Goal: Use online tool/utility: Use online tool/utility

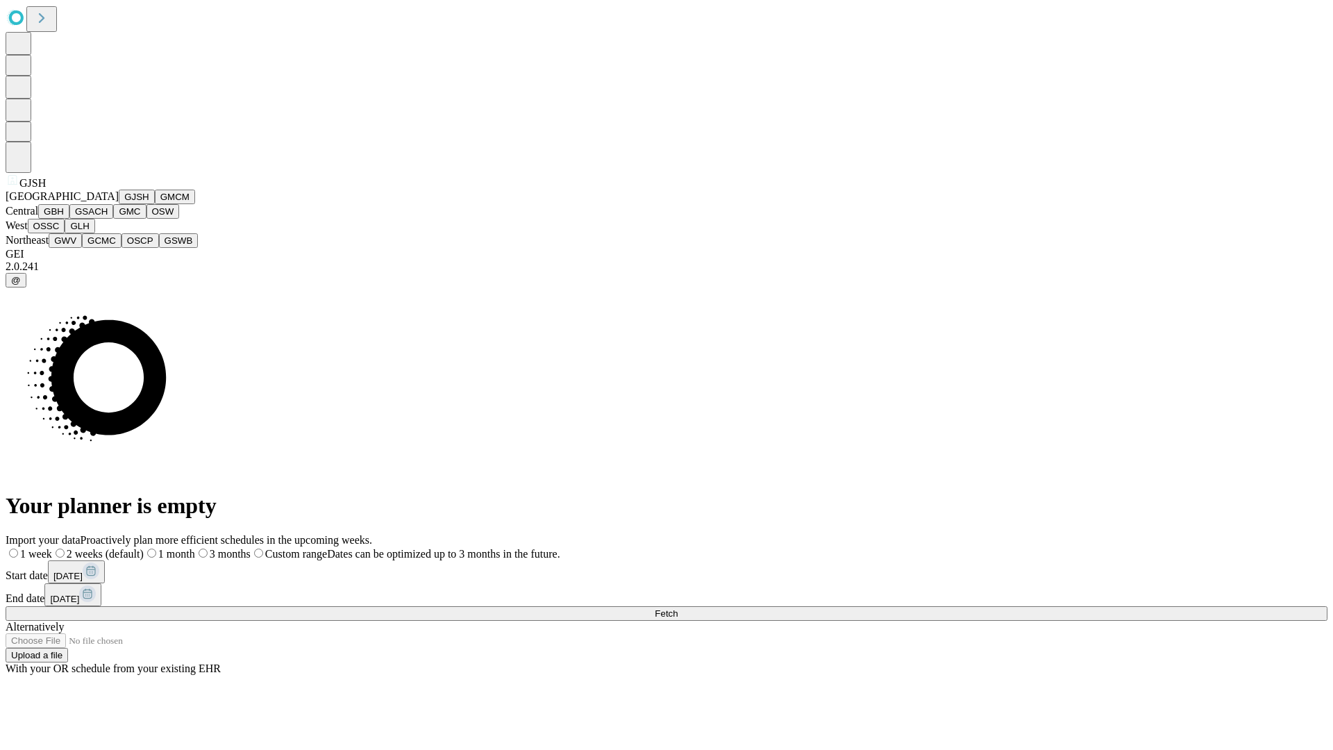
click at [119, 204] on button "GJSH" at bounding box center [137, 197] width 36 height 15
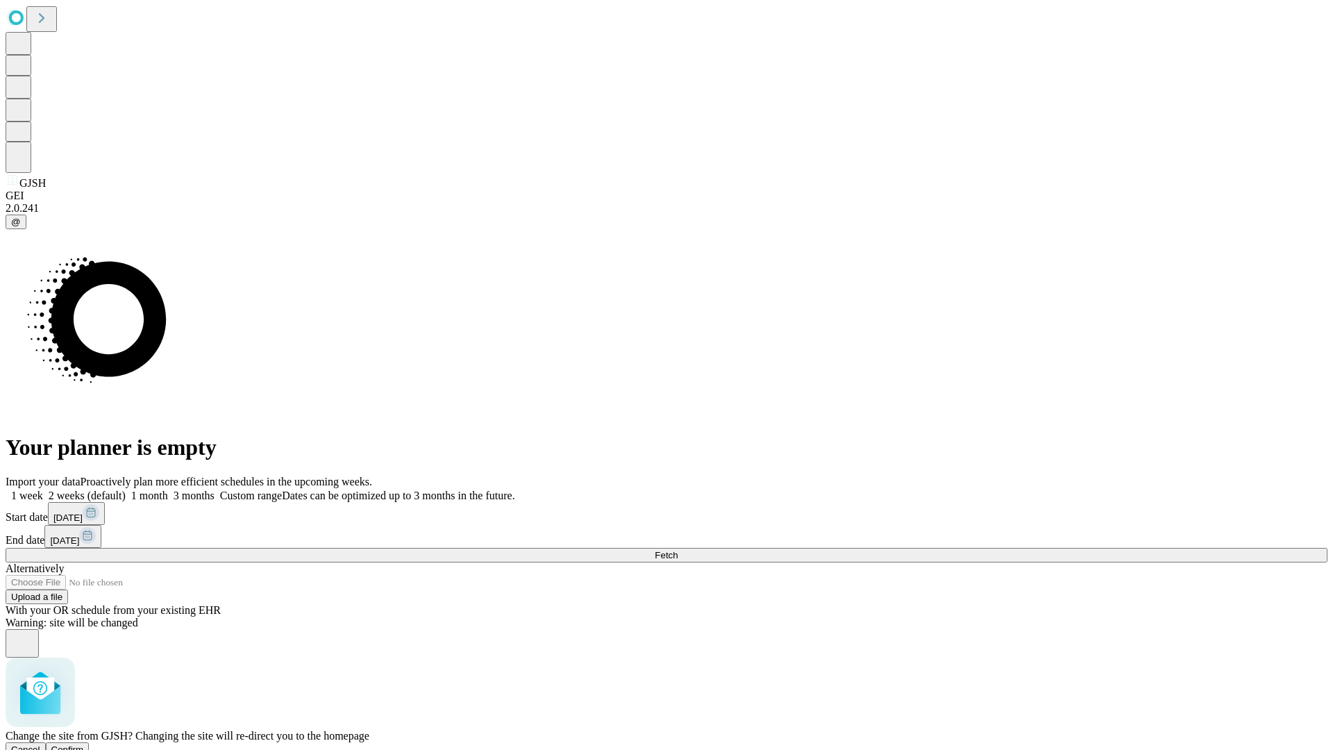
click at [84, 744] on span "Confirm" at bounding box center [67, 749] width 33 height 10
click at [43, 489] on label "1 week" at bounding box center [24, 495] width 37 height 12
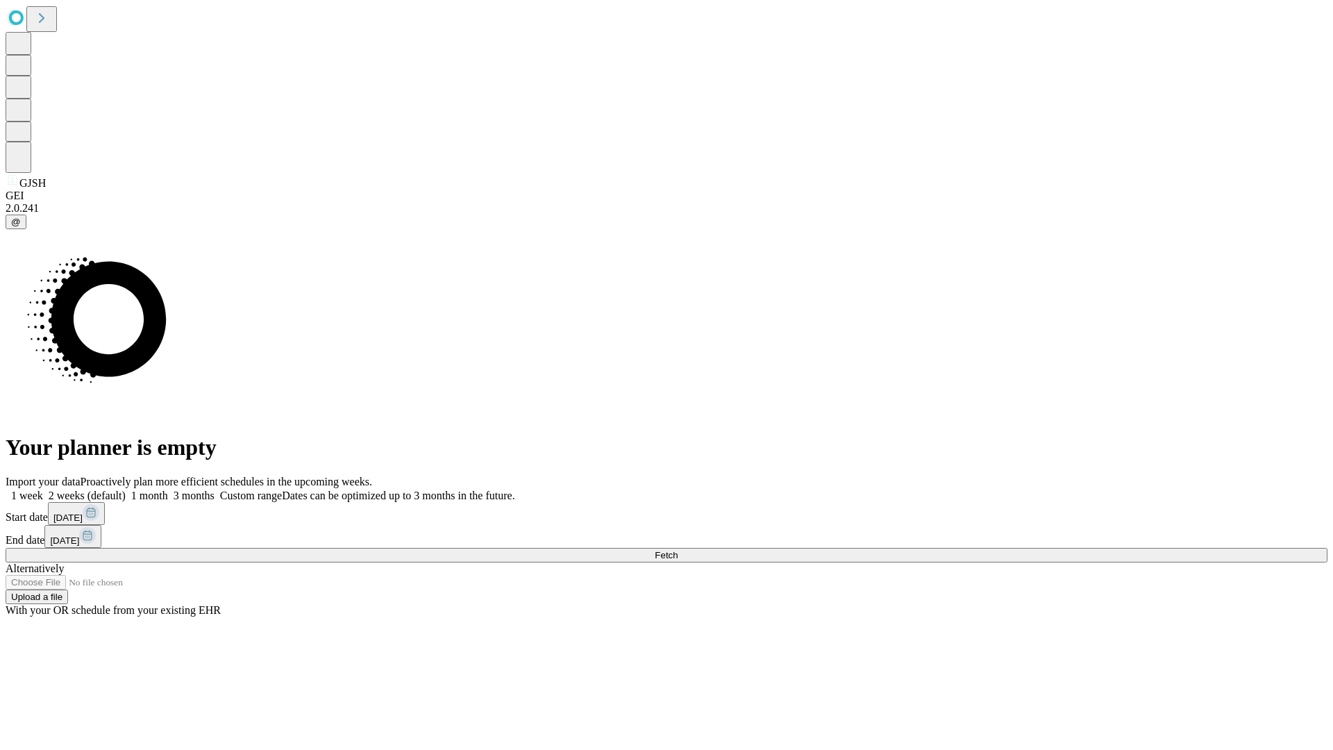
click at [678, 550] on span "Fetch" at bounding box center [666, 555] width 23 height 10
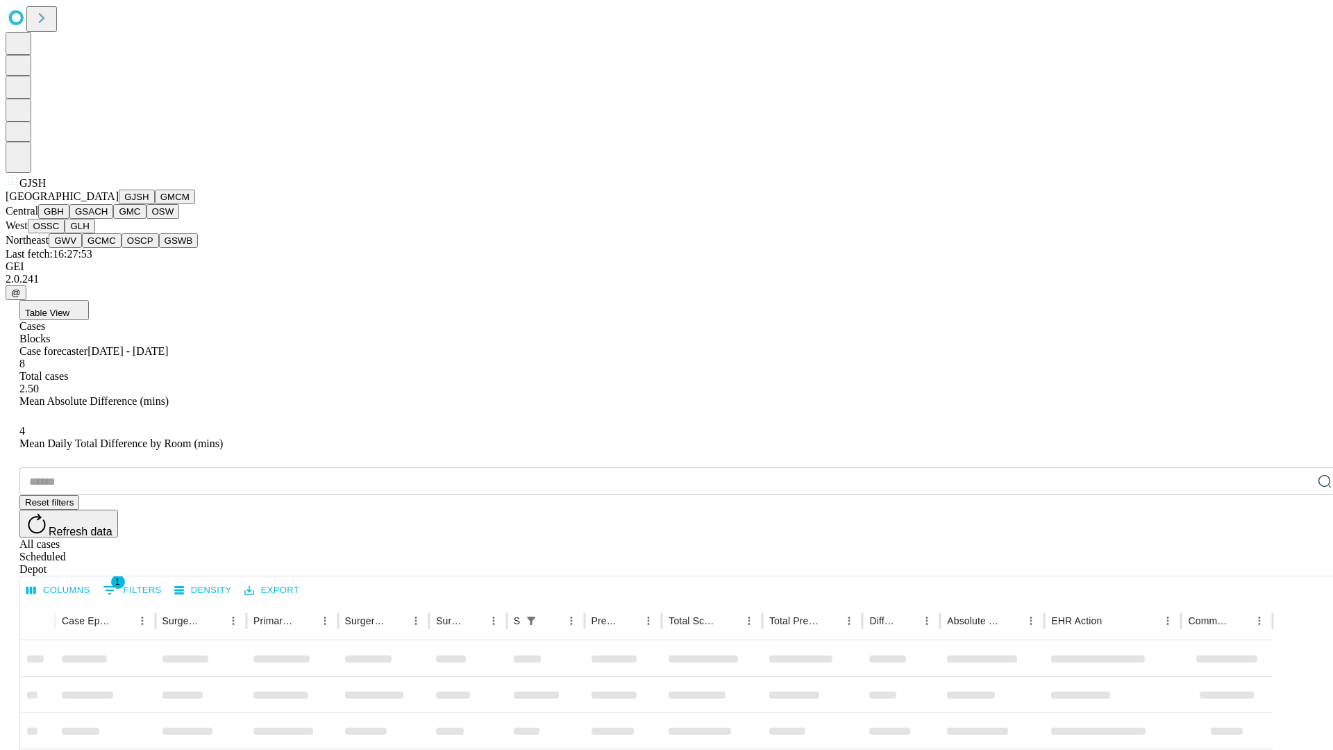
click at [155, 204] on button "GMCM" at bounding box center [175, 197] width 40 height 15
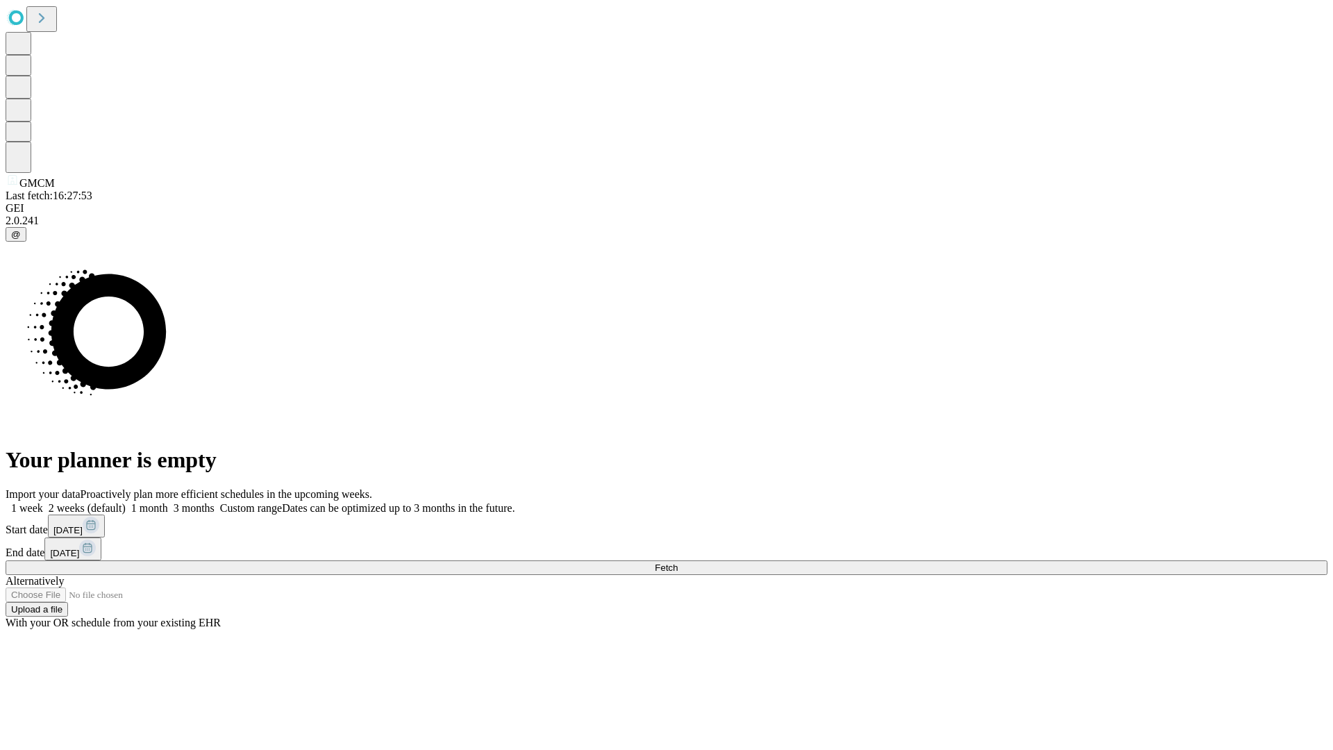
click at [43, 502] on label "1 week" at bounding box center [24, 508] width 37 height 12
click at [678, 562] on span "Fetch" at bounding box center [666, 567] width 23 height 10
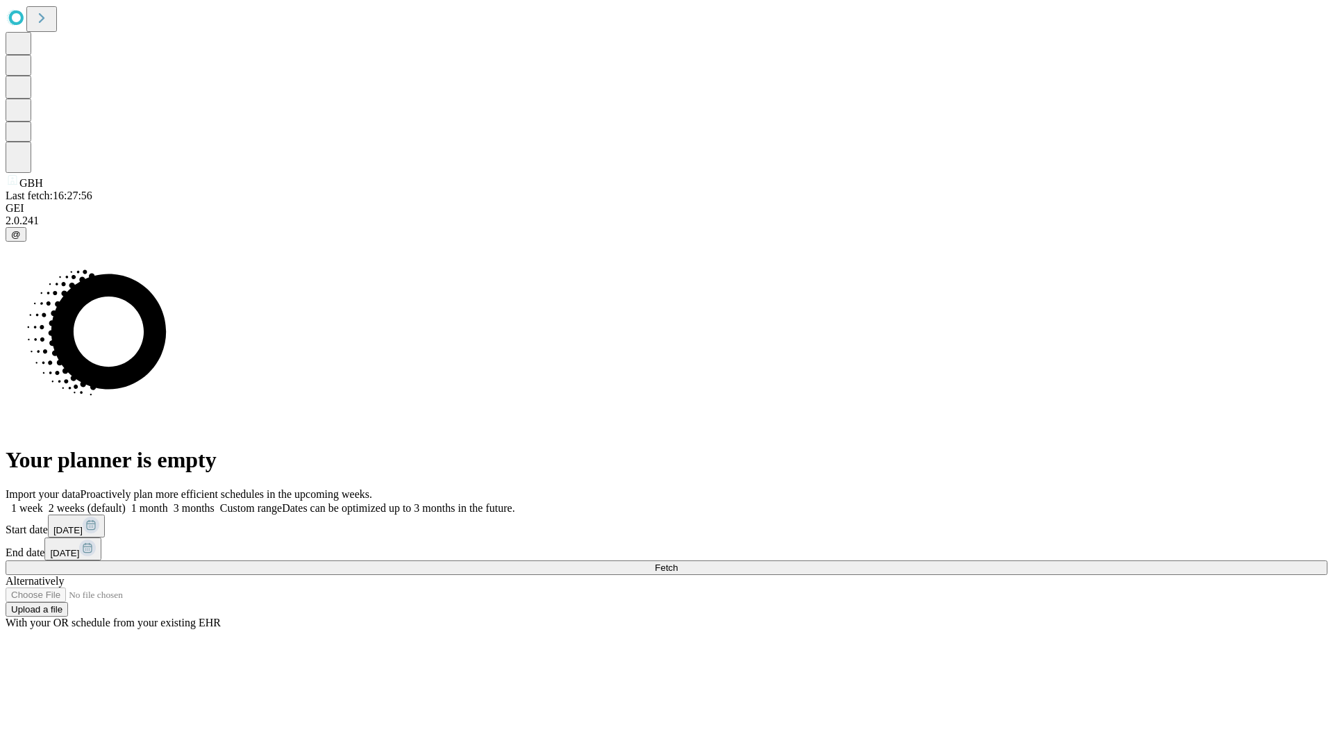
click at [43, 502] on label "1 week" at bounding box center [24, 508] width 37 height 12
click at [678, 562] on span "Fetch" at bounding box center [666, 567] width 23 height 10
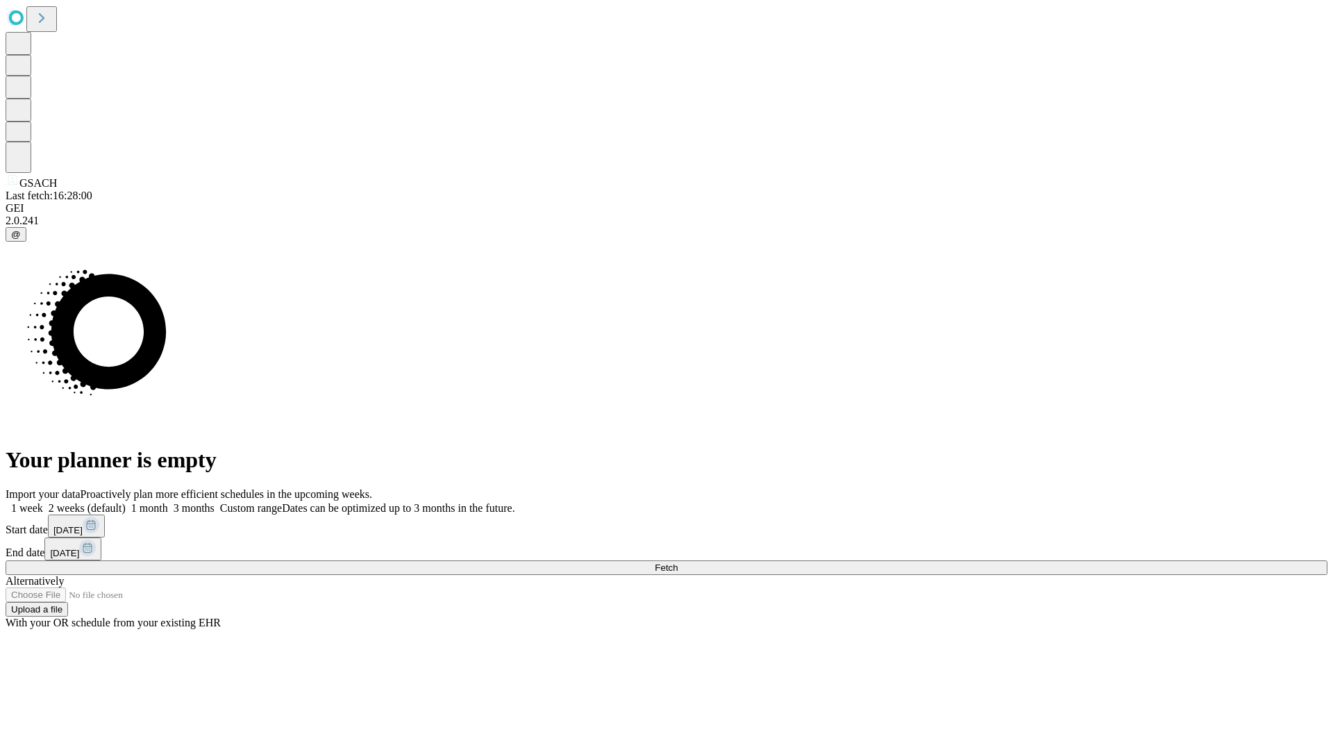
click at [43, 502] on label "1 week" at bounding box center [24, 508] width 37 height 12
click at [678, 562] on span "Fetch" at bounding box center [666, 567] width 23 height 10
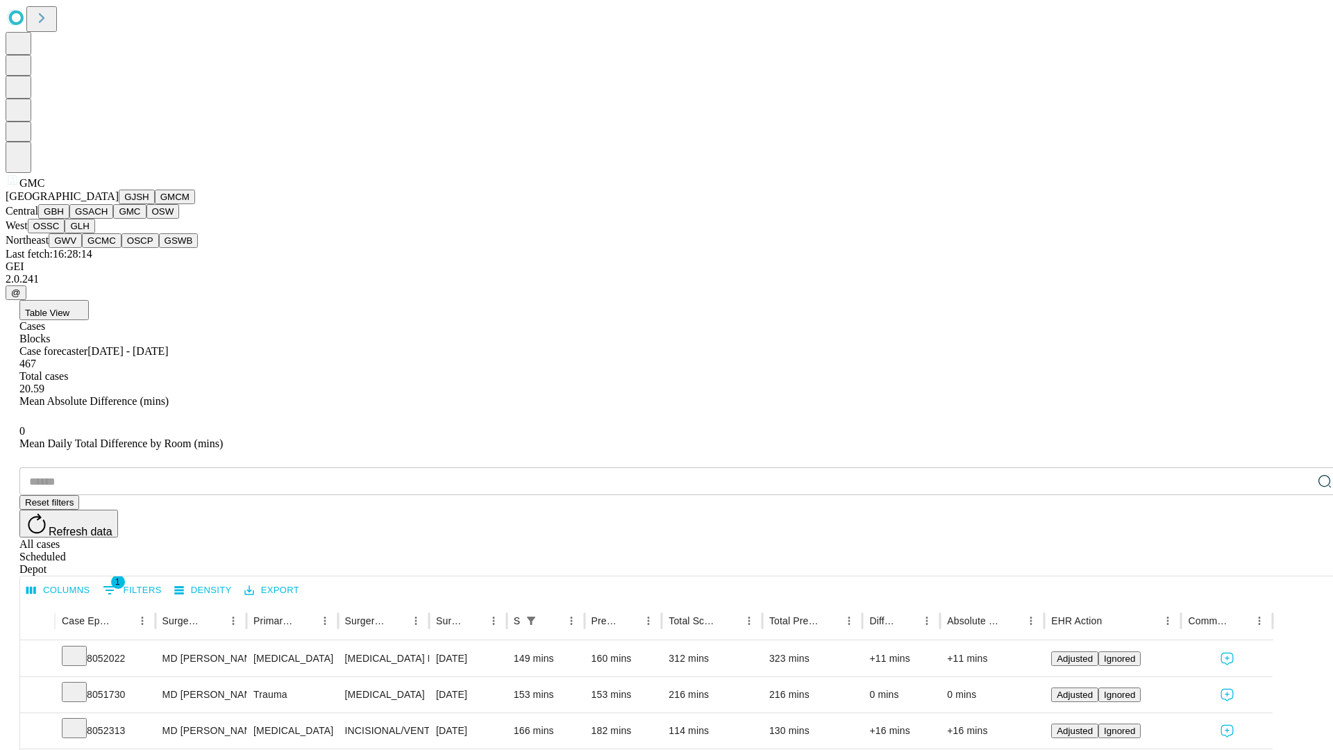
click at [147, 219] on button "OSW" at bounding box center [163, 211] width 33 height 15
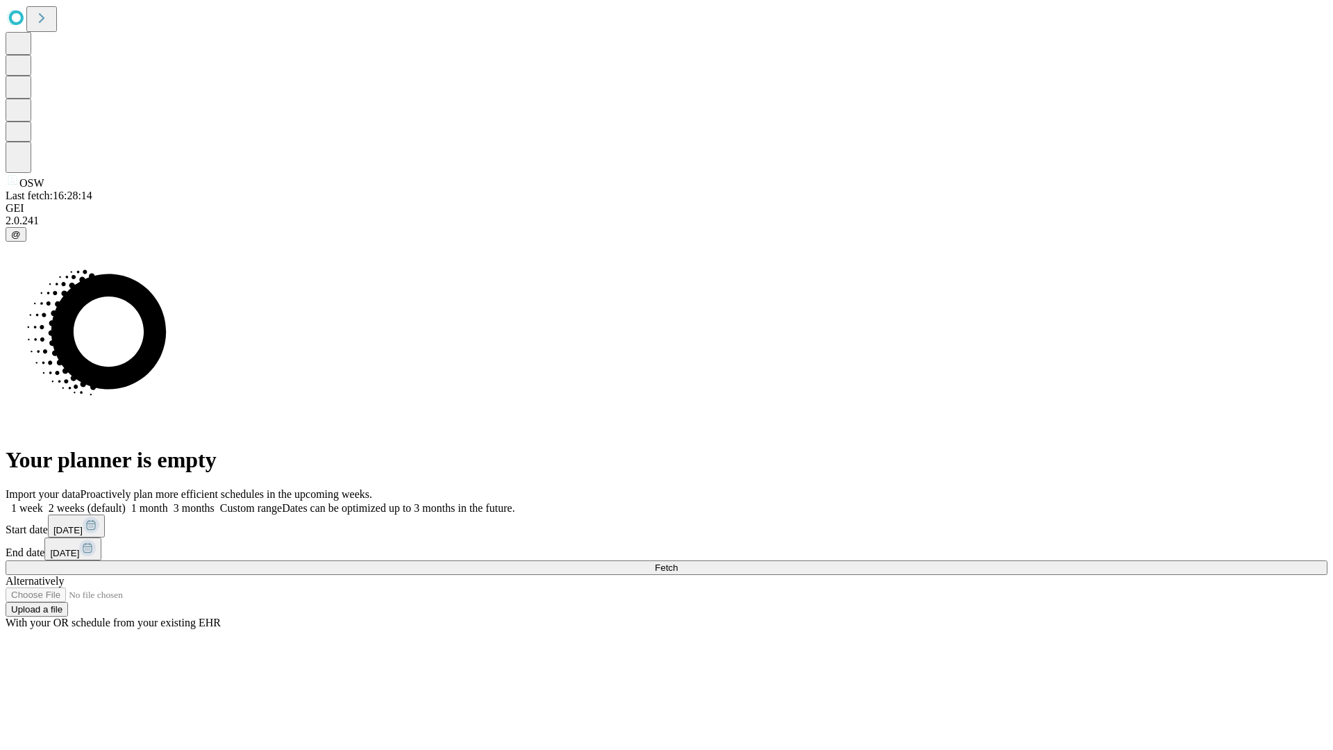
click at [43, 502] on label "1 week" at bounding box center [24, 508] width 37 height 12
click at [678, 562] on span "Fetch" at bounding box center [666, 567] width 23 height 10
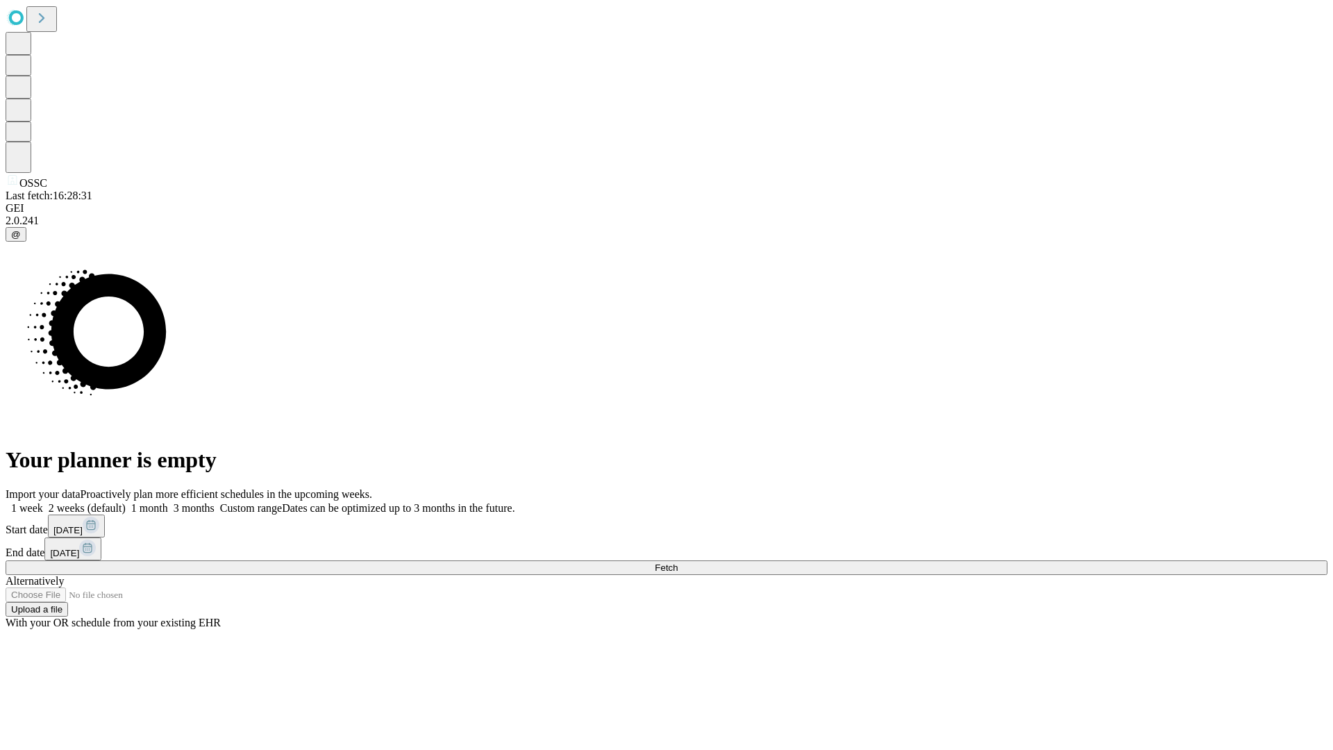
click at [43, 502] on label "1 week" at bounding box center [24, 508] width 37 height 12
click at [678, 562] on span "Fetch" at bounding box center [666, 567] width 23 height 10
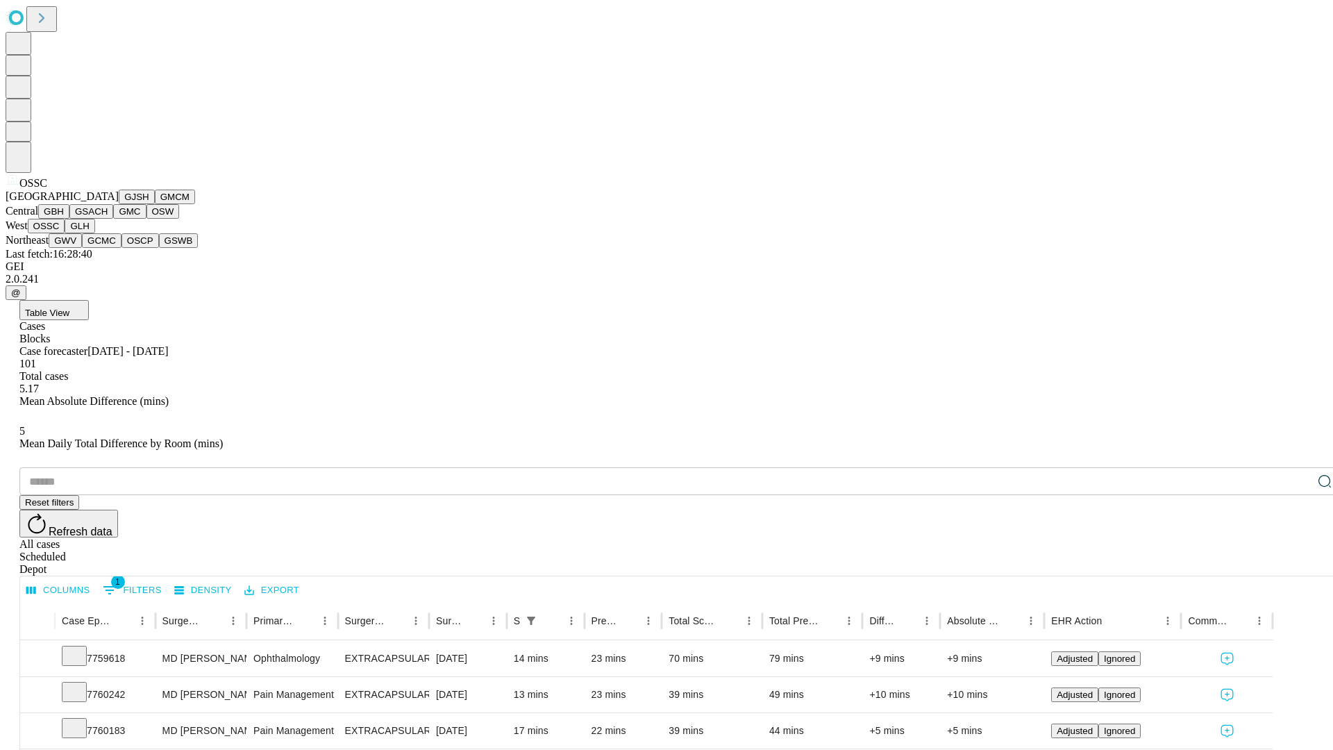
click at [94, 233] on button "GLH" at bounding box center [80, 226] width 30 height 15
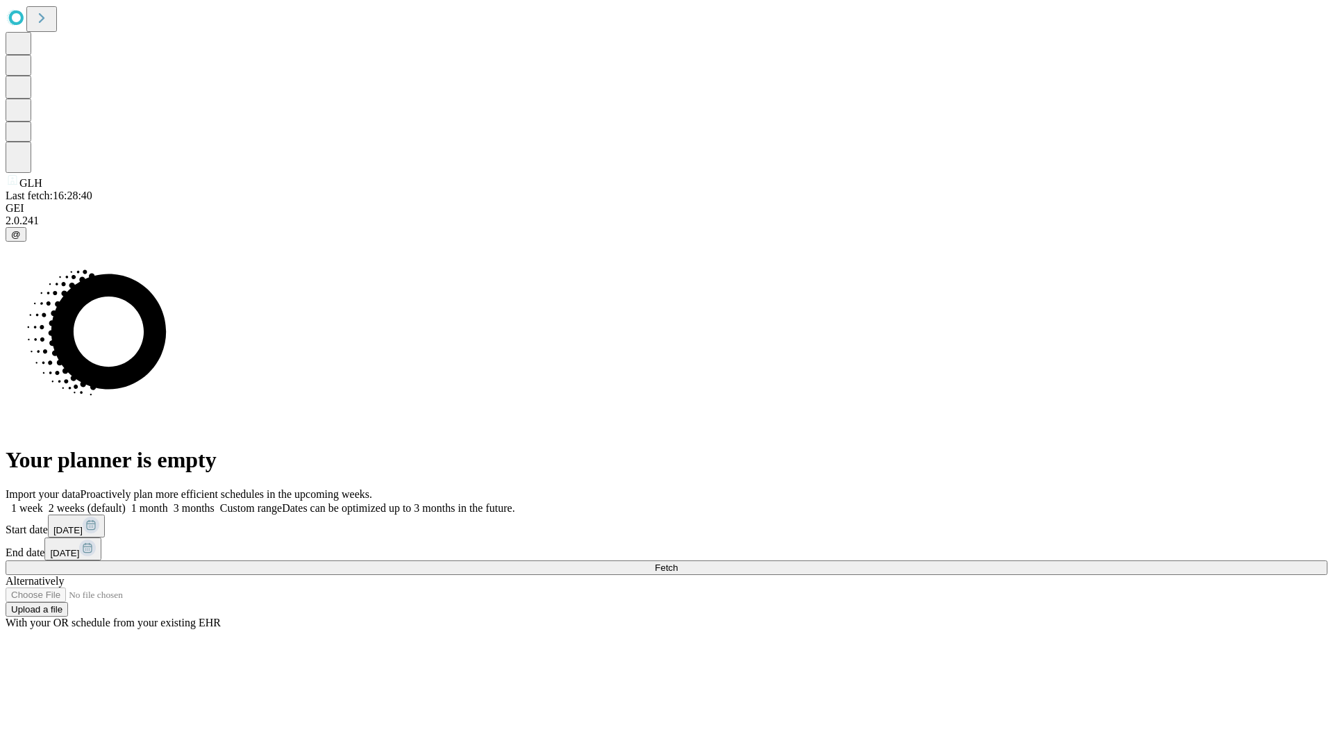
click at [43, 502] on label "1 week" at bounding box center [24, 508] width 37 height 12
click at [678, 562] on span "Fetch" at bounding box center [666, 567] width 23 height 10
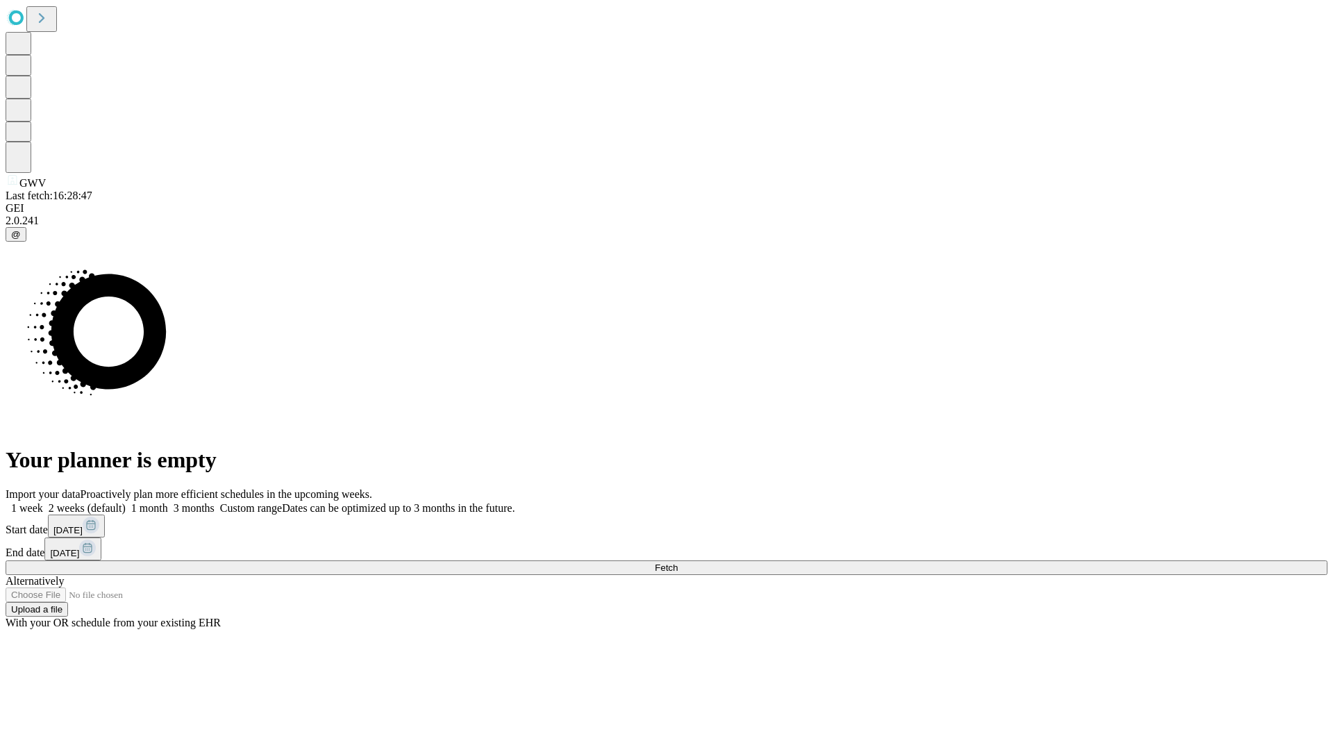
click at [43, 502] on label "1 week" at bounding box center [24, 508] width 37 height 12
click at [678, 562] on span "Fetch" at bounding box center [666, 567] width 23 height 10
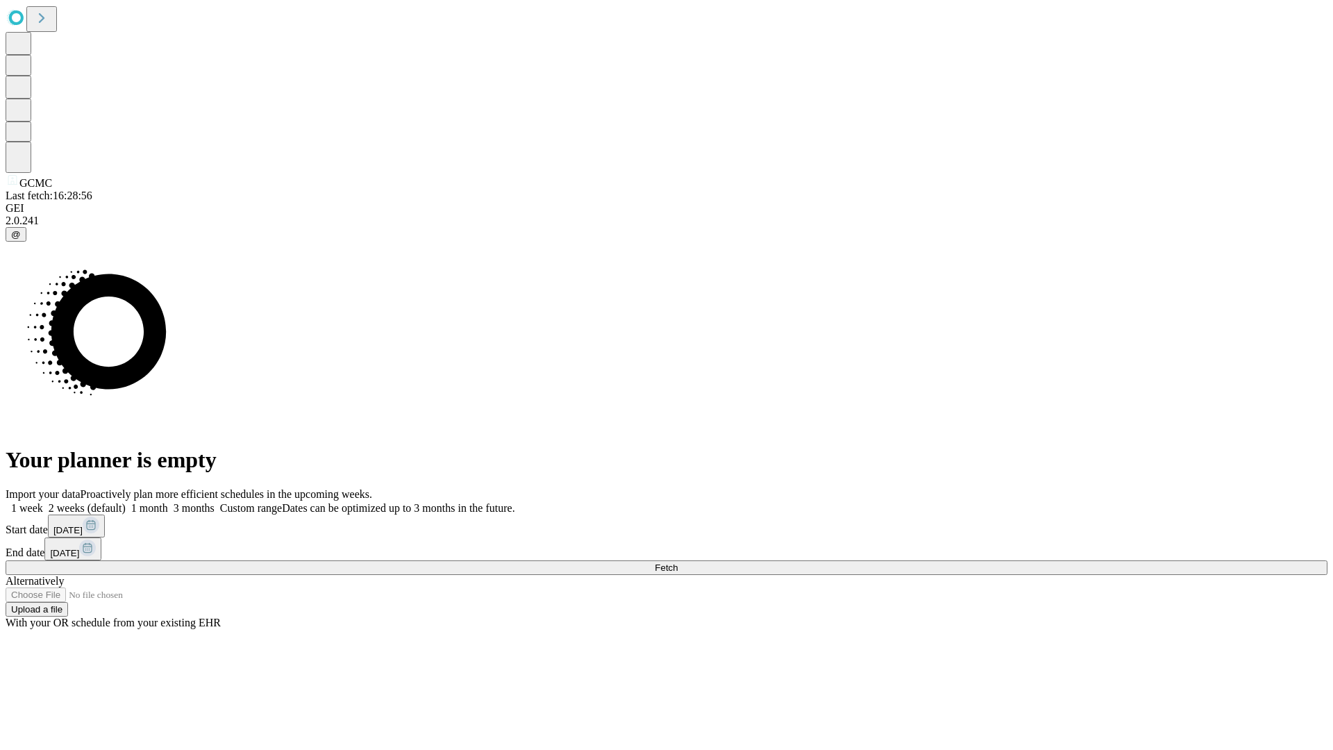
click at [43, 502] on label "1 week" at bounding box center [24, 508] width 37 height 12
click at [678, 562] on span "Fetch" at bounding box center [666, 567] width 23 height 10
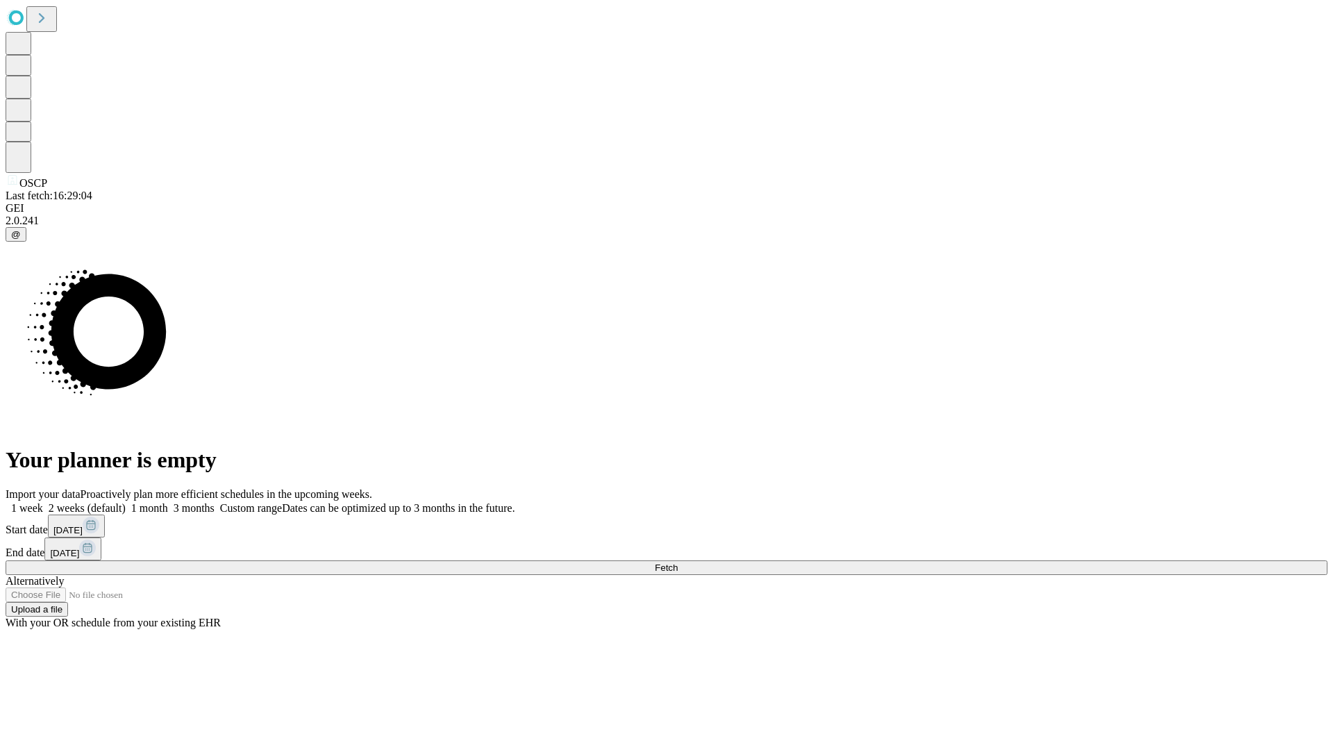
click at [43, 502] on label "1 week" at bounding box center [24, 508] width 37 height 12
click at [678, 562] on span "Fetch" at bounding box center [666, 567] width 23 height 10
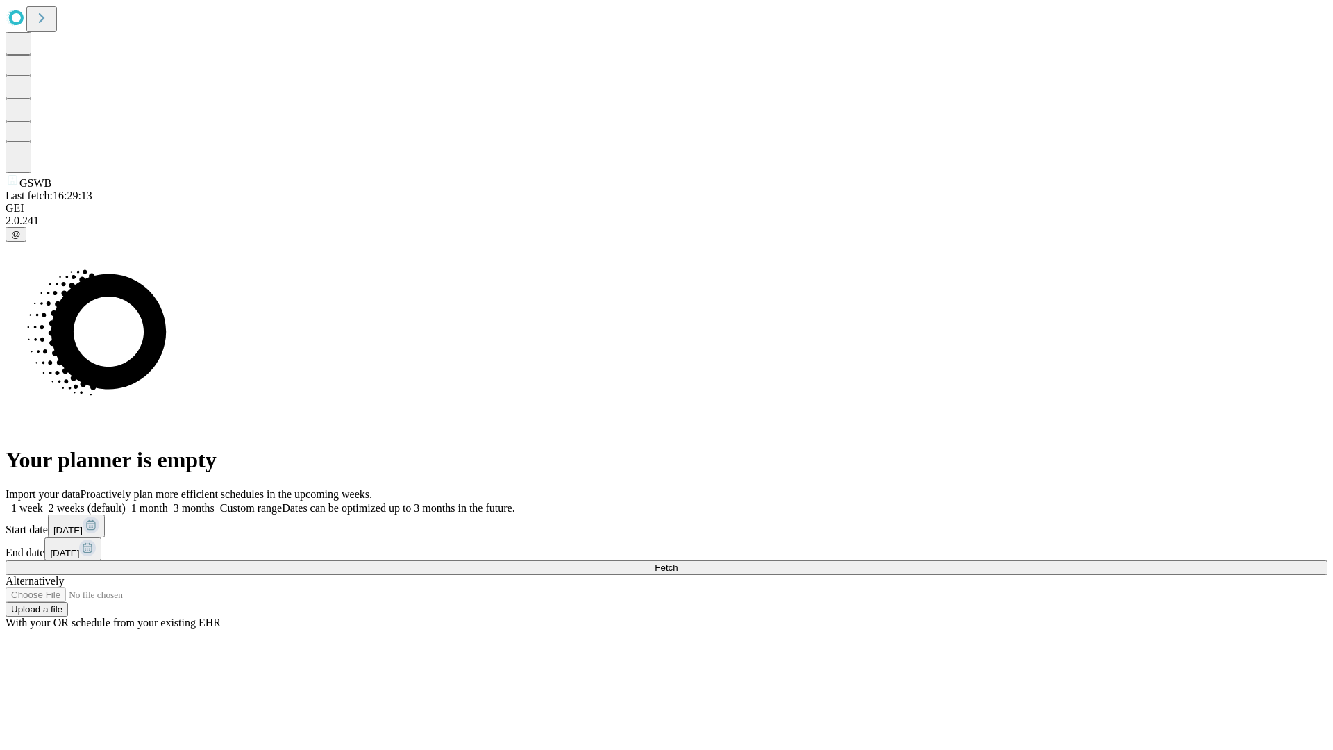
click at [43, 502] on label "1 week" at bounding box center [24, 508] width 37 height 12
click at [678, 562] on span "Fetch" at bounding box center [666, 567] width 23 height 10
